Goal: Task Accomplishment & Management: Manage account settings

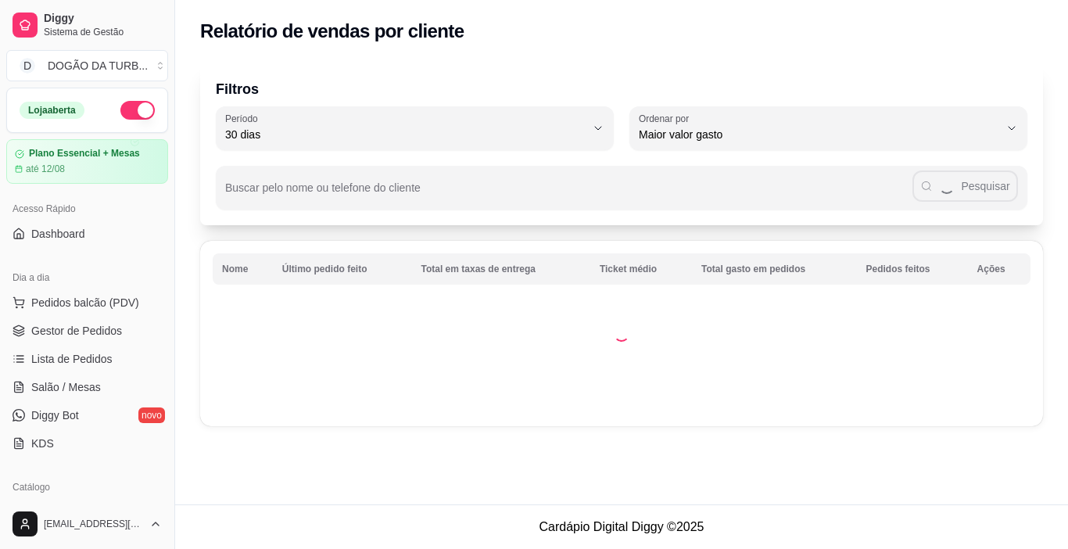
select select "30"
select select "HIGHEST_TOTAL_SPENT_WITH_ORDERS"
click at [79, 327] on span "Gestor de Pedidos" at bounding box center [76, 331] width 91 height 16
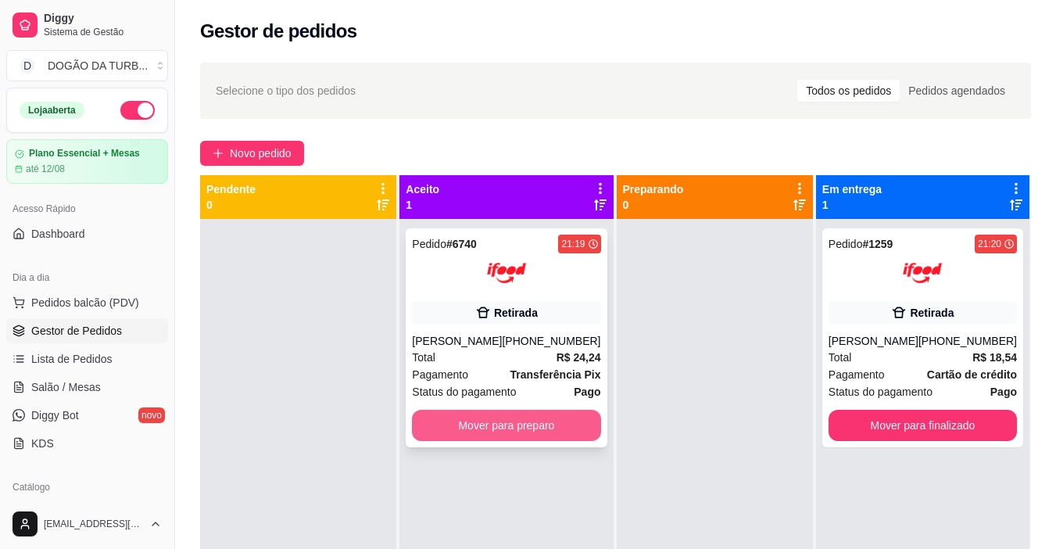
click at [557, 428] on button "Mover para preparo" at bounding box center [506, 425] width 188 height 31
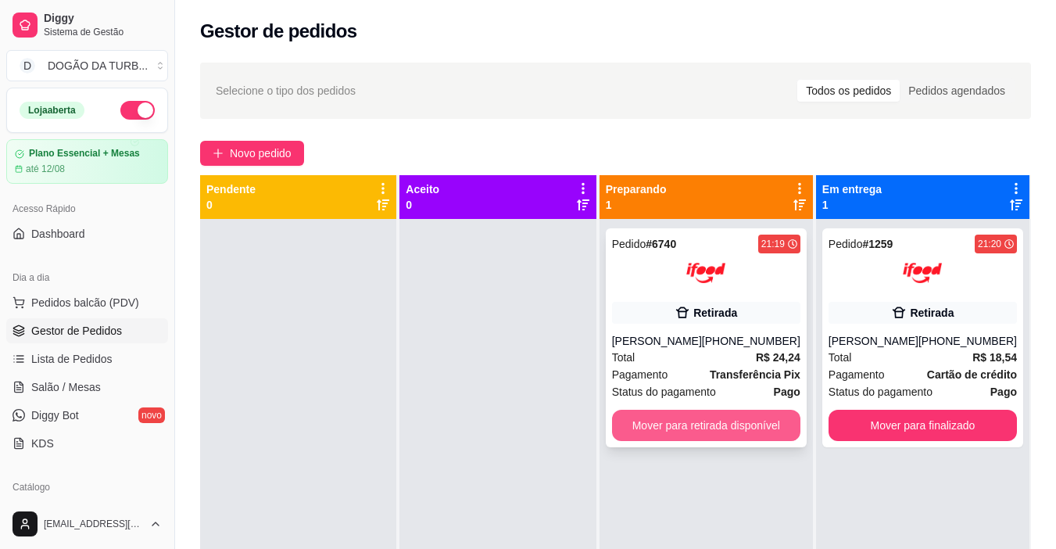
click at [746, 437] on button "Mover para retirada disponível" at bounding box center [706, 425] width 188 height 31
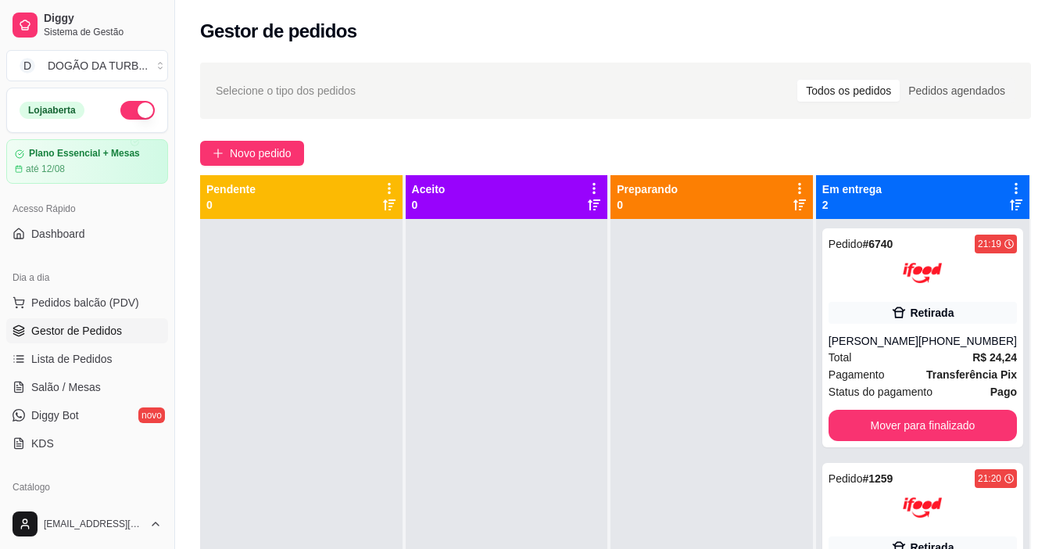
scroll to position [78, 0]
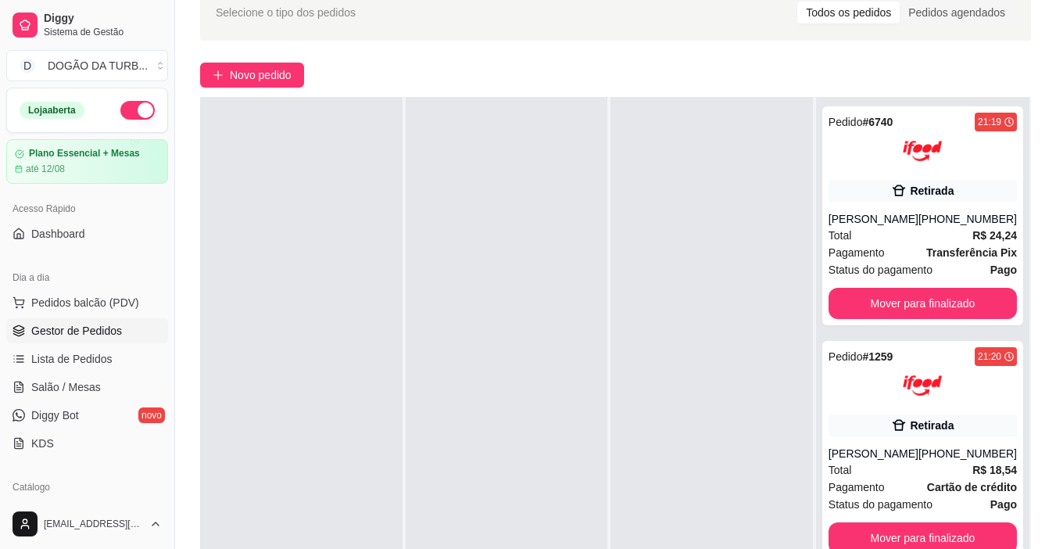
click at [122, 107] on button "button" at bounding box center [137, 110] width 34 height 19
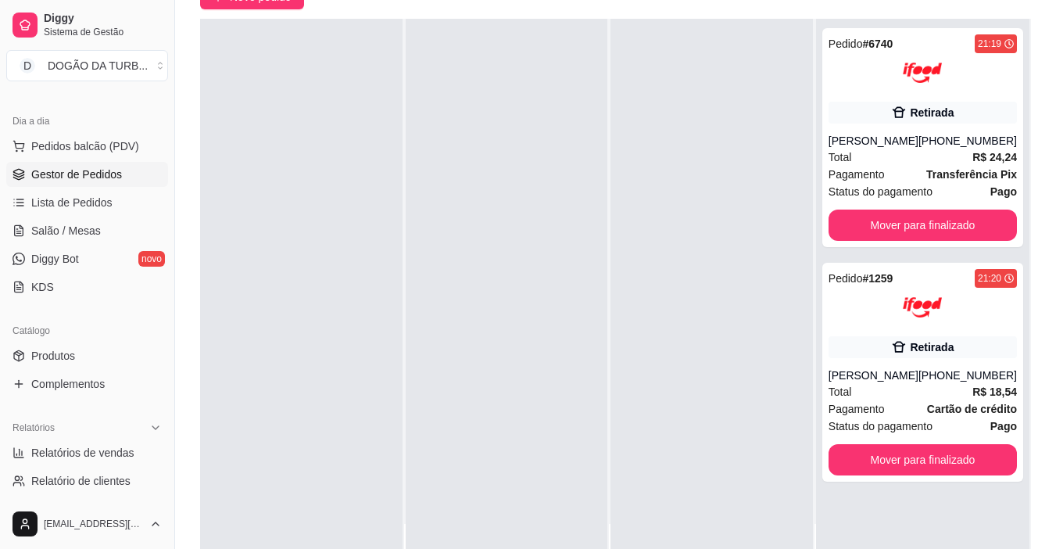
scroll to position [313, 0]
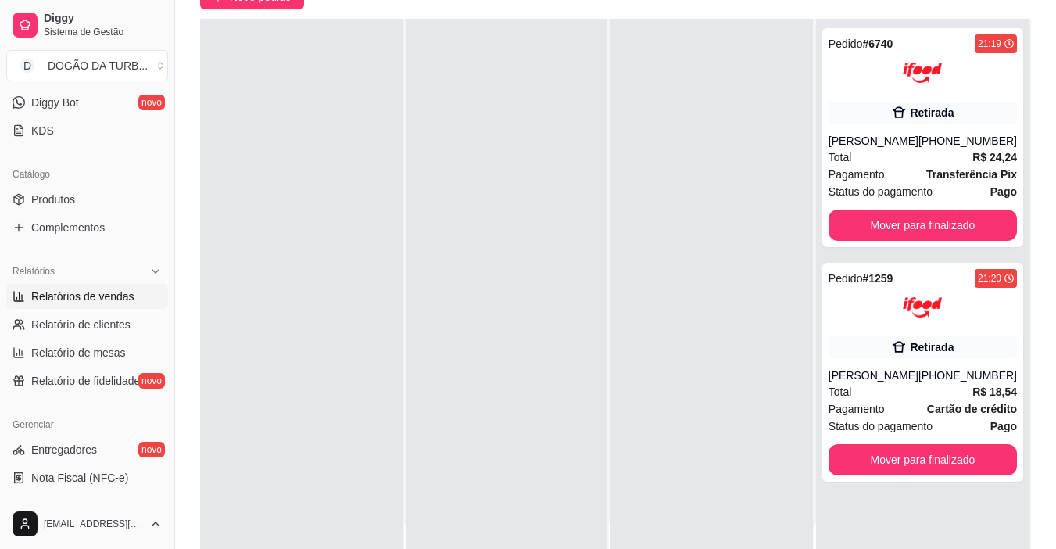
click at [73, 293] on span "Relatórios de vendas" at bounding box center [82, 296] width 103 height 16
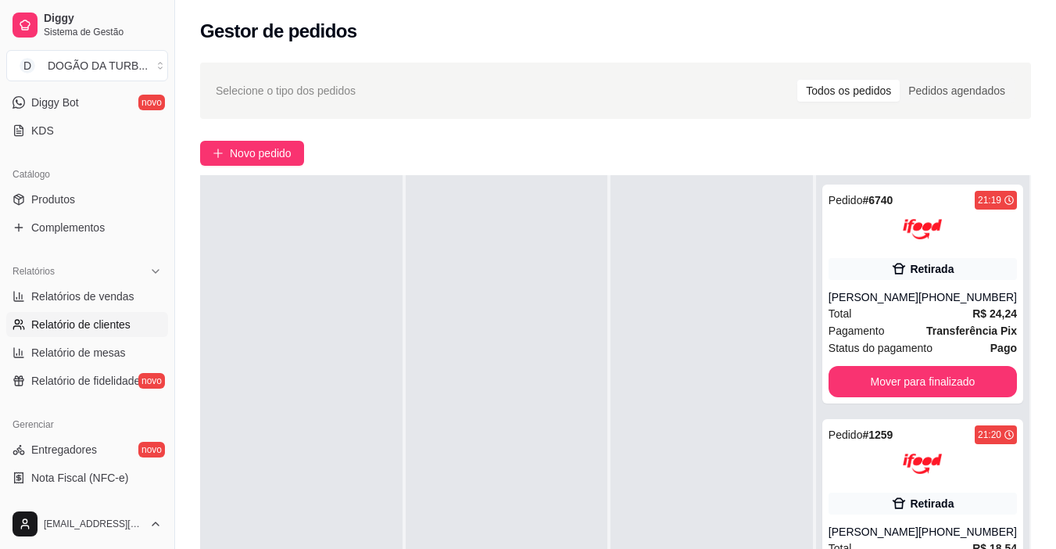
select select "ALL"
select select "0"
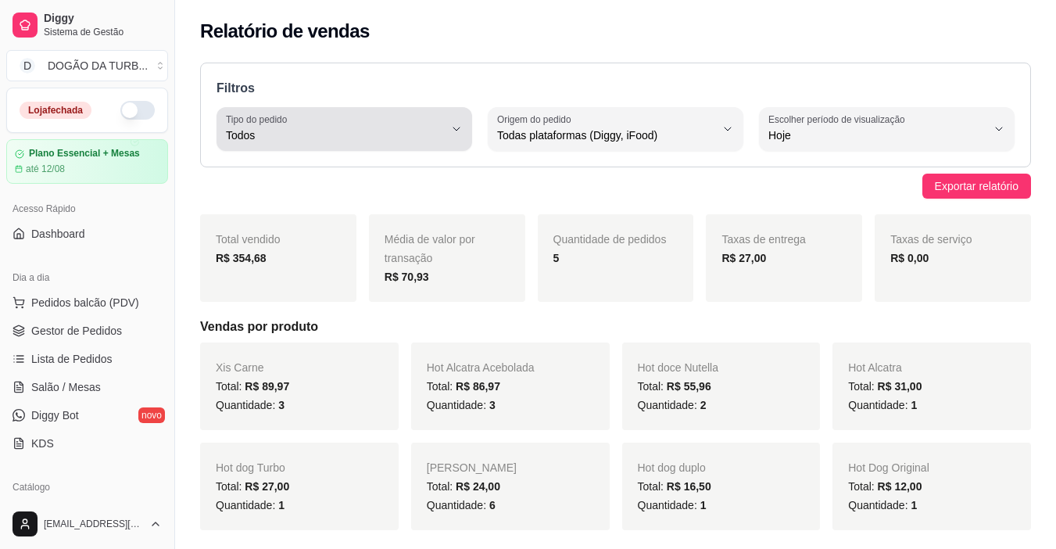
click at [464, 130] on button "Tipo do pedido Todos" at bounding box center [345, 129] width 256 height 44
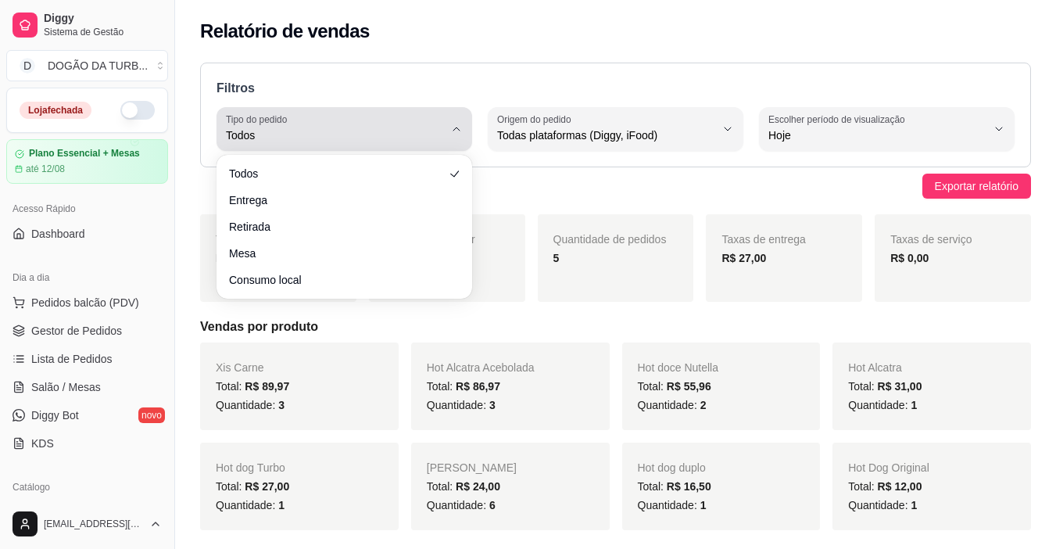
click at [458, 130] on icon "button" at bounding box center [456, 129] width 13 height 13
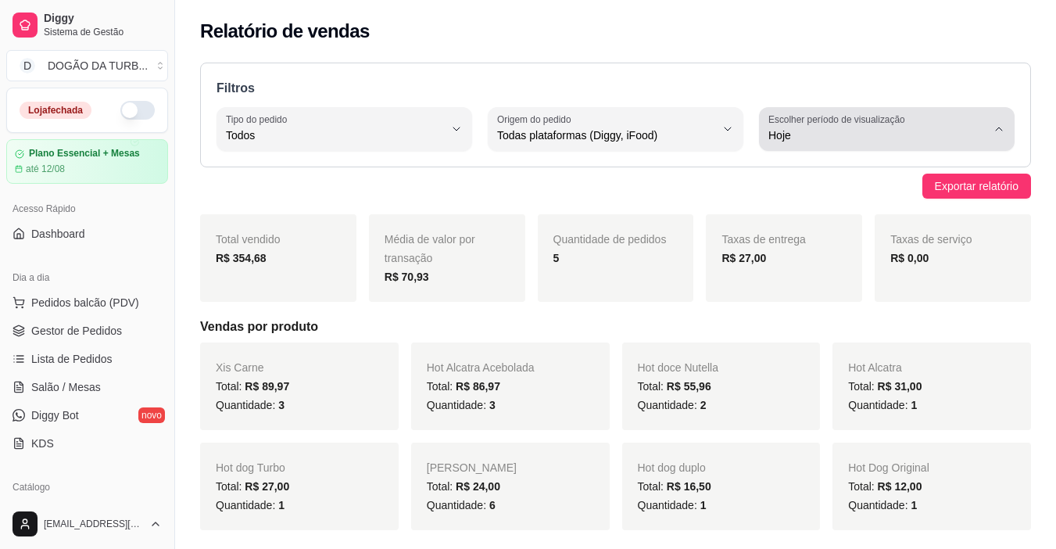
click at [932, 124] on div "Hoje" at bounding box center [878, 128] width 218 height 31
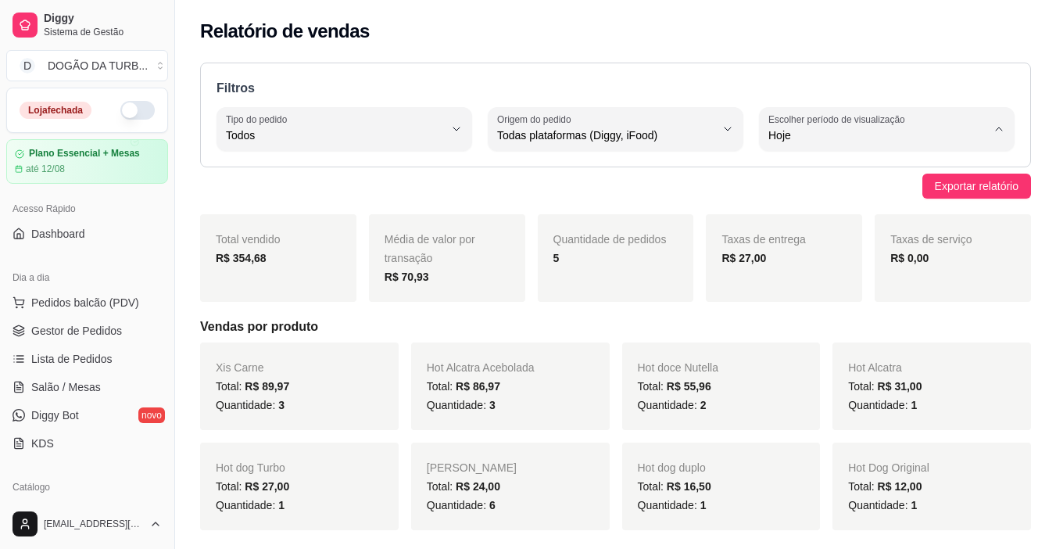
click at [823, 333] on span "Customizado" at bounding box center [879, 325] width 206 height 15
type input "-1"
select select "-1"
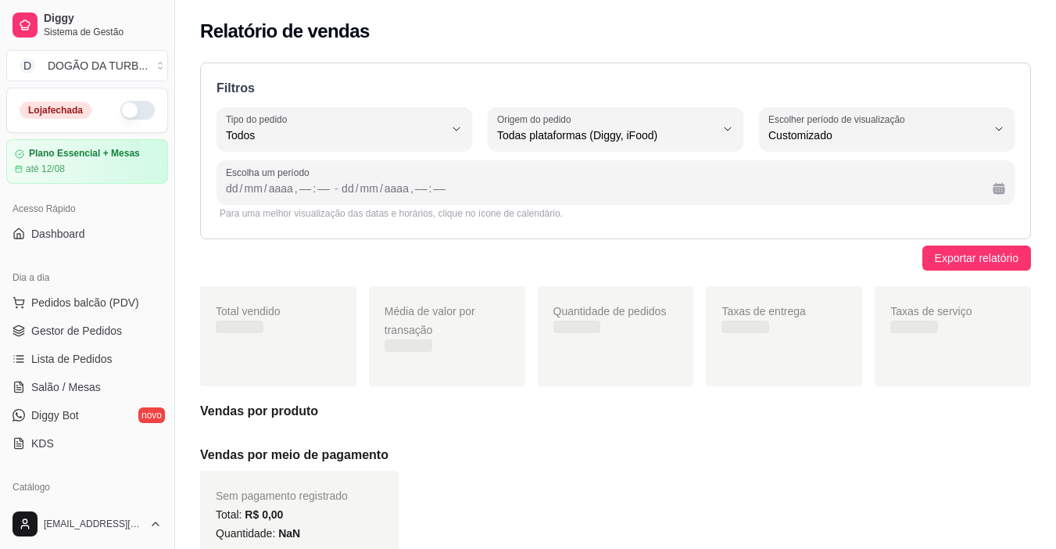
scroll to position [15, 0]
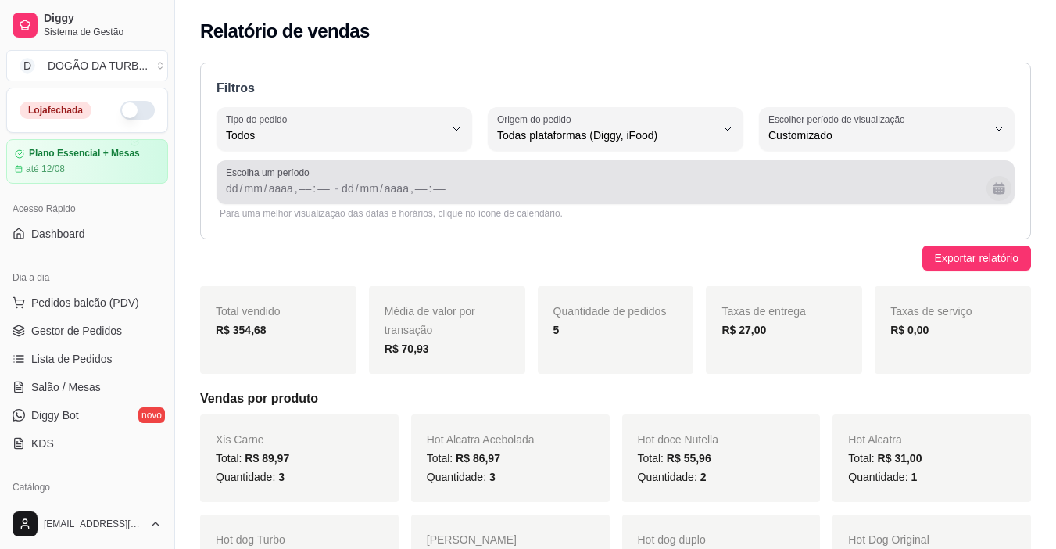
click at [991, 185] on button "Calendário" at bounding box center [999, 188] width 25 height 25
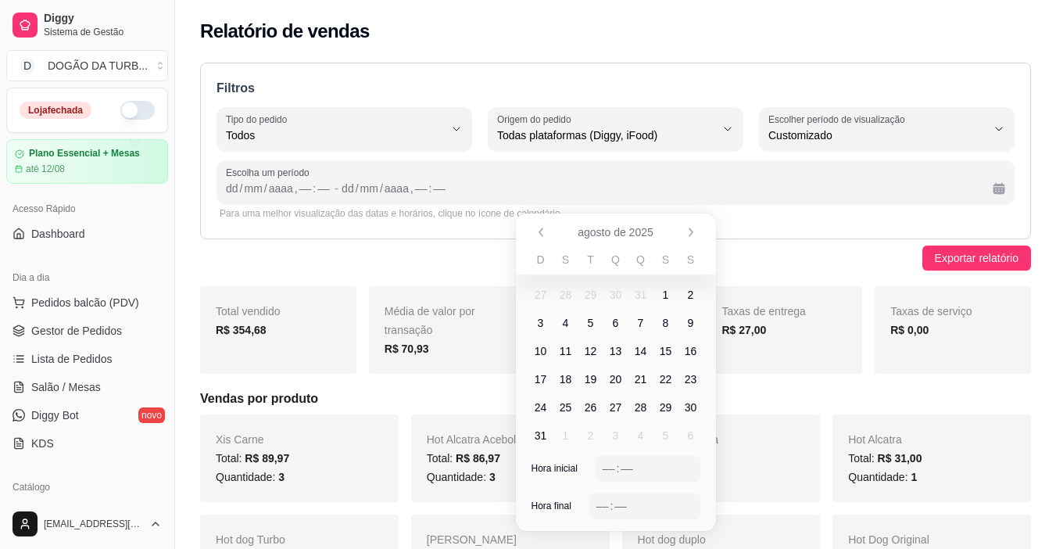
click at [643, 324] on span "7" at bounding box center [641, 323] width 6 height 16
click at [641, 317] on span "7" at bounding box center [641, 323] width 6 height 16
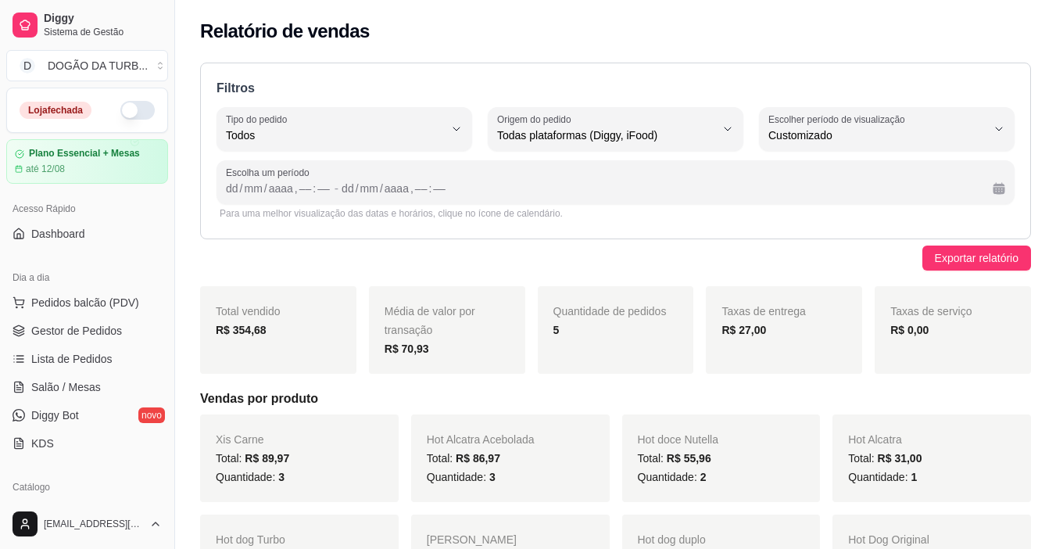
click at [783, 432] on div "Hot doce Nutella Total: R$ 55,96 Quantidade: 2" at bounding box center [721, 458] width 199 height 88
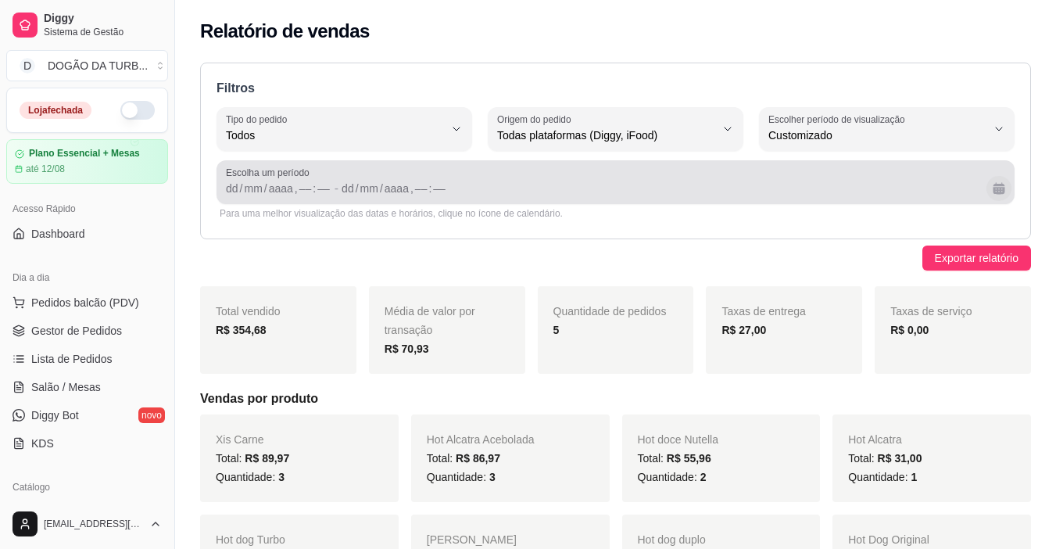
click at [1008, 182] on button "Calendário" at bounding box center [999, 188] width 25 height 25
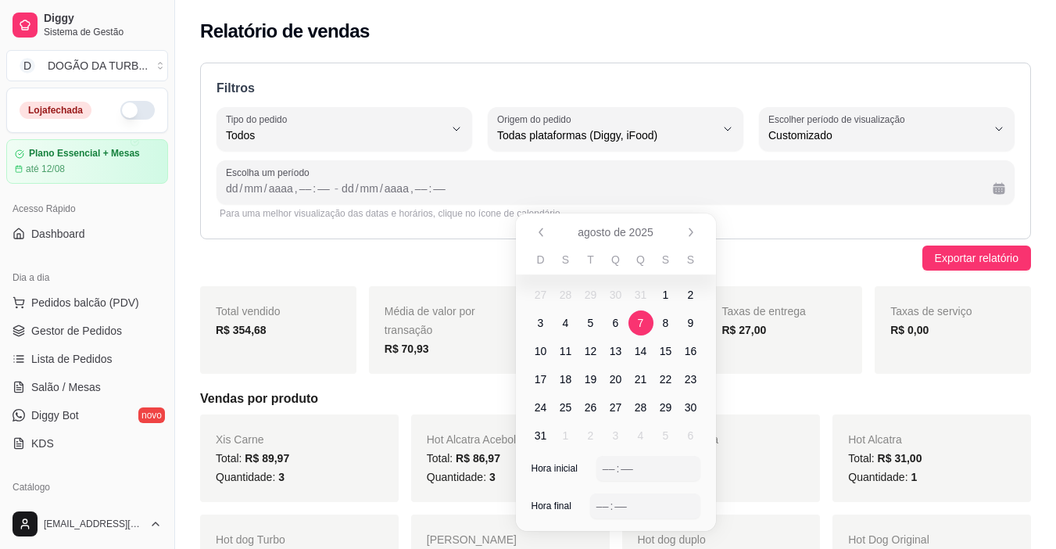
click at [644, 323] on span "7" at bounding box center [641, 322] width 25 height 25
click at [640, 322] on span "7" at bounding box center [641, 323] width 6 height 16
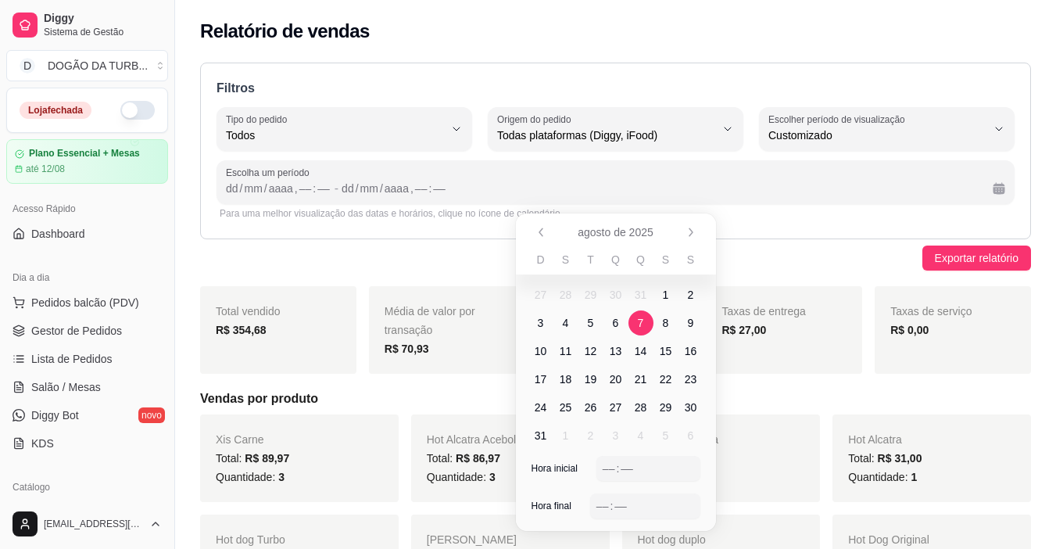
click at [640, 322] on span "7" at bounding box center [641, 323] width 6 height 16
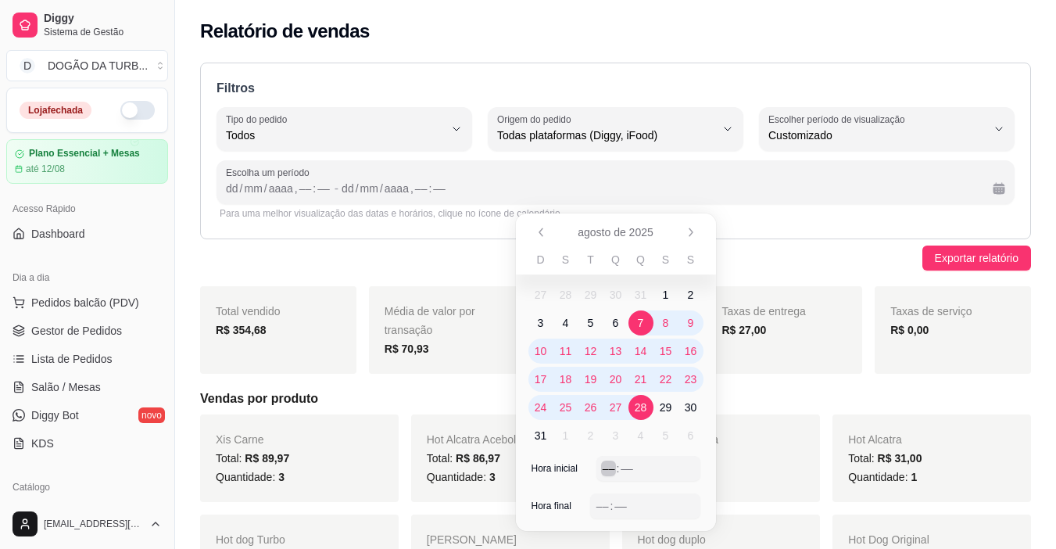
click at [618, 471] on div ":" at bounding box center [618, 468] width 6 height 16
click at [602, 499] on div "––" at bounding box center [603, 506] width 16 height 16
click at [604, 500] on div "22" at bounding box center [603, 506] width 16 height 16
click at [603, 501] on div "00" at bounding box center [603, 506] width 16 height 16
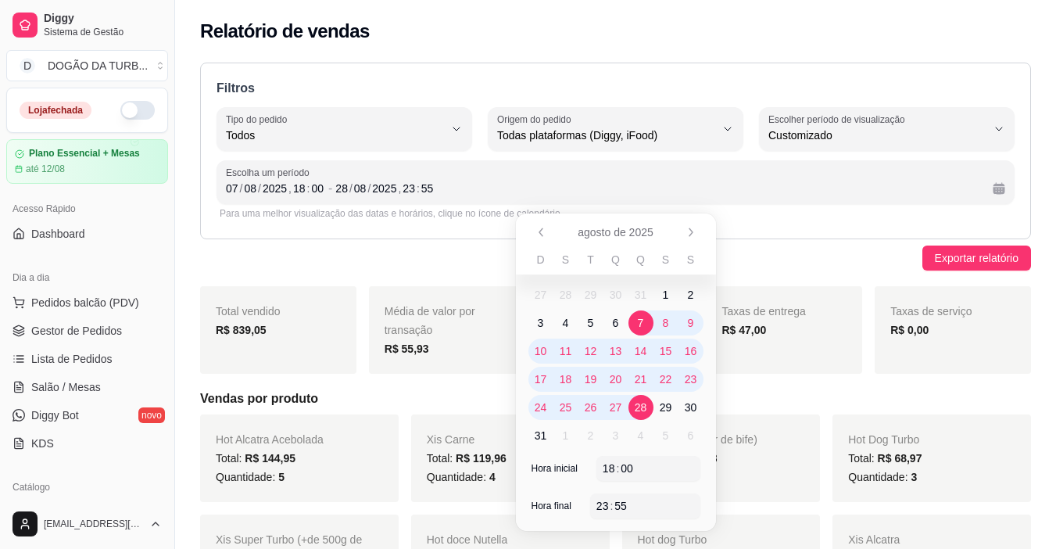
click at [642, 321] on span "7" at bounding box center [641, 323] width 6 height 16
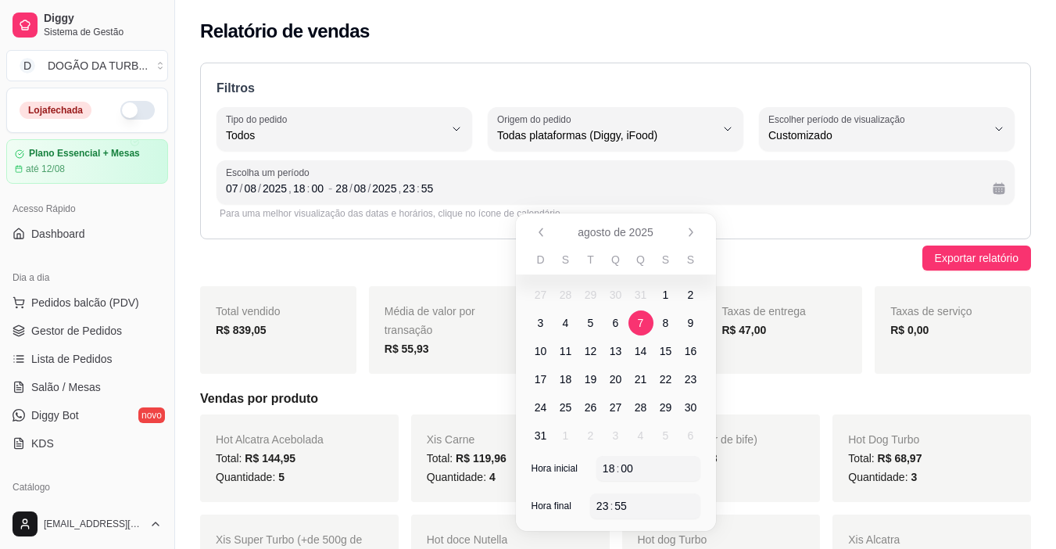
click at [642, 321] on span "7" at bounding box center [641, 323] width 6 height 16
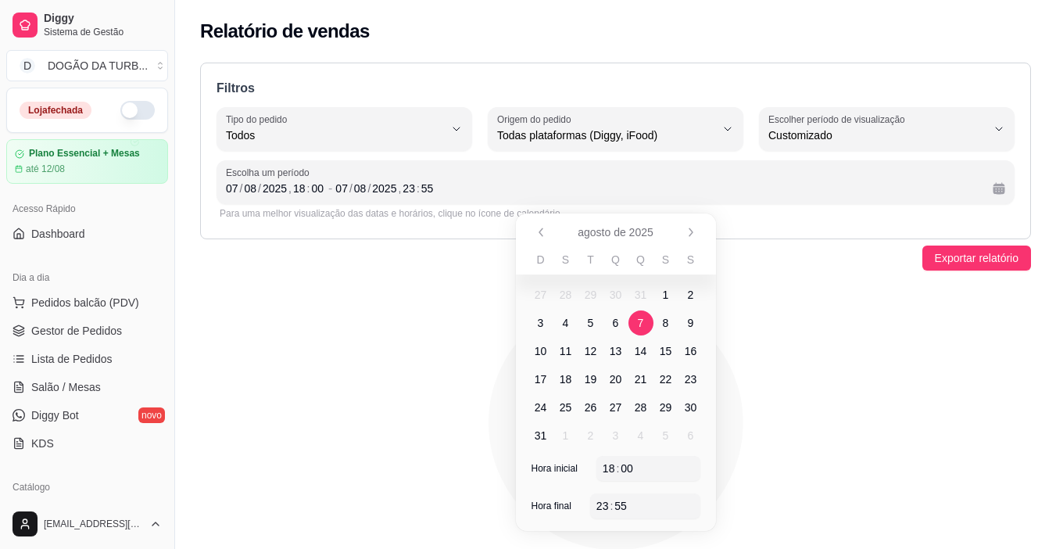
click at [643, 324] on span "7" at bounding box center [641, 323] width 6 height 16
click at [360, 374] on icon "animation" at bounding box center [615, 423] width 831 height 274
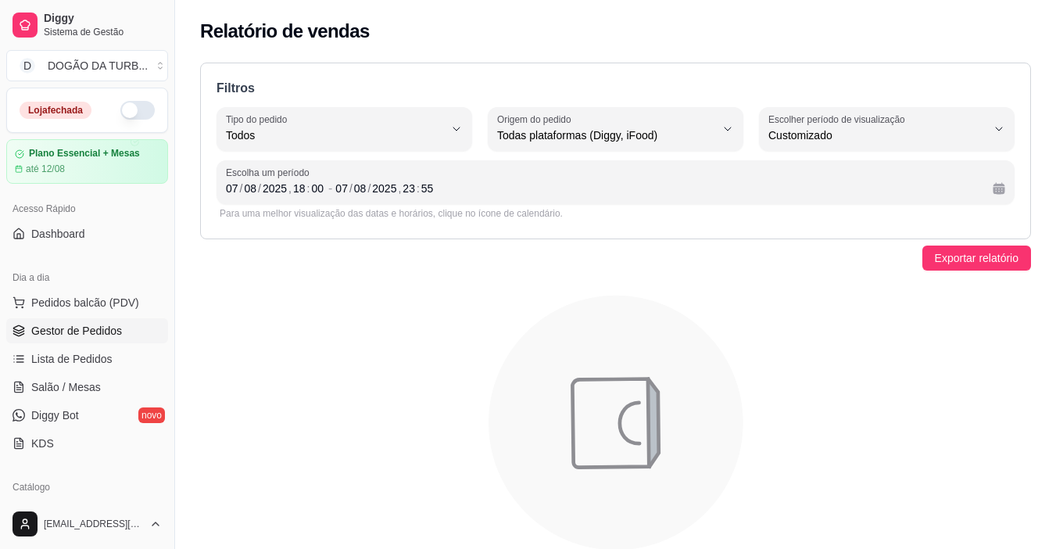
click at [86, 329] on span "Gestor de Pedidos" at bounding box center [76, 331] width 91 height 16
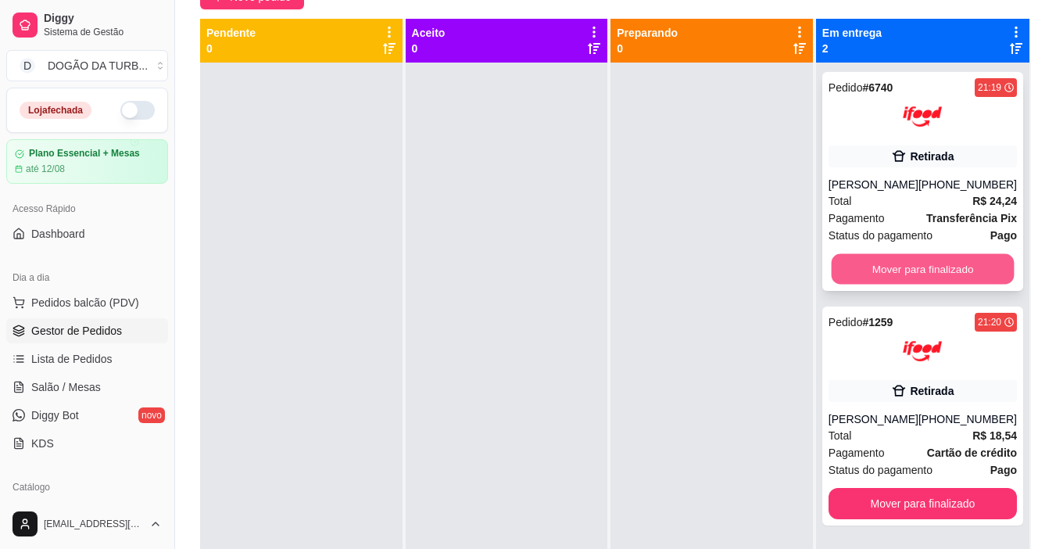
click at [884, 256] on button "Mover para finalizado" at bounding box center [922, 269] width 183 height 30
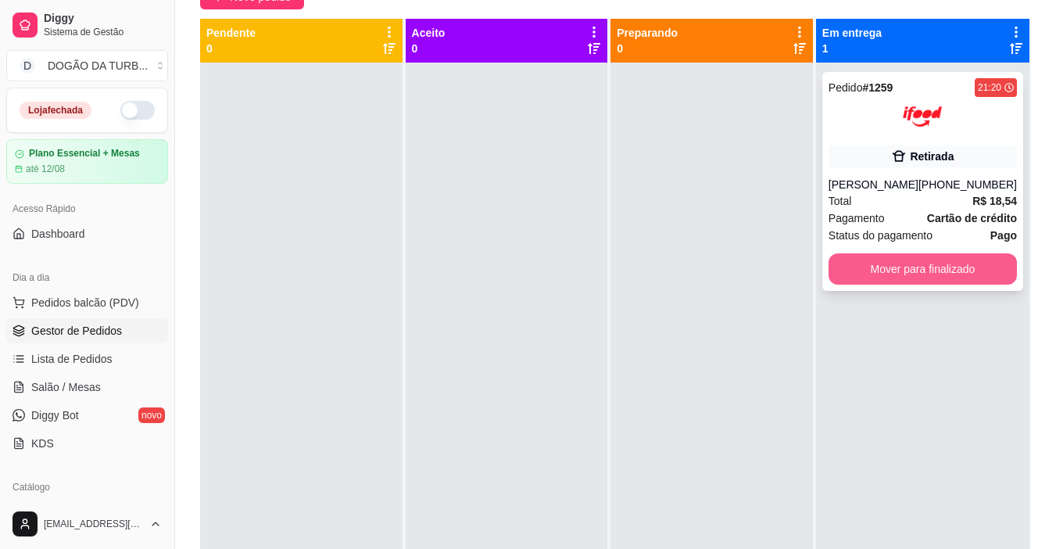
click at [910, 267] on button "Mover para finalizado" at bounding box center [923, 268] width 188 height 31
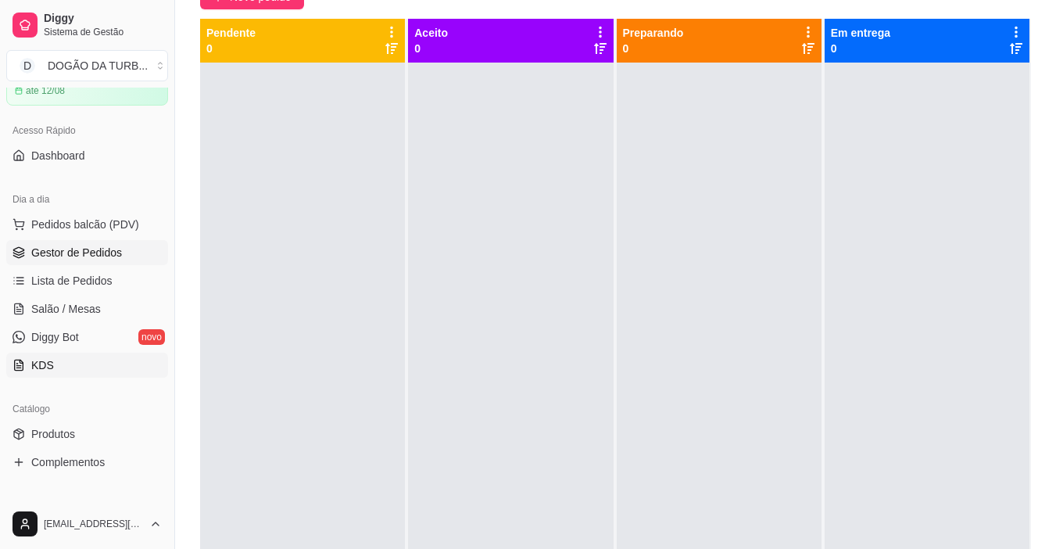
scroll to position [235, 0]
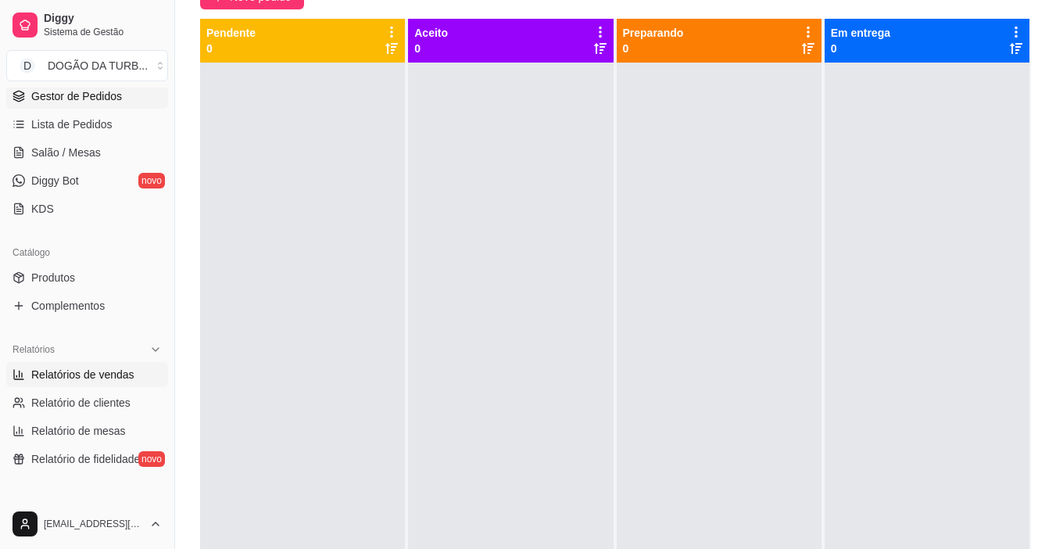
click at [71, 370] on span "Relatórios de vendas" at bounding box center [82, 375] width 103 height 16
select select "ALL"
select select "0"
